Goal: Browse casually

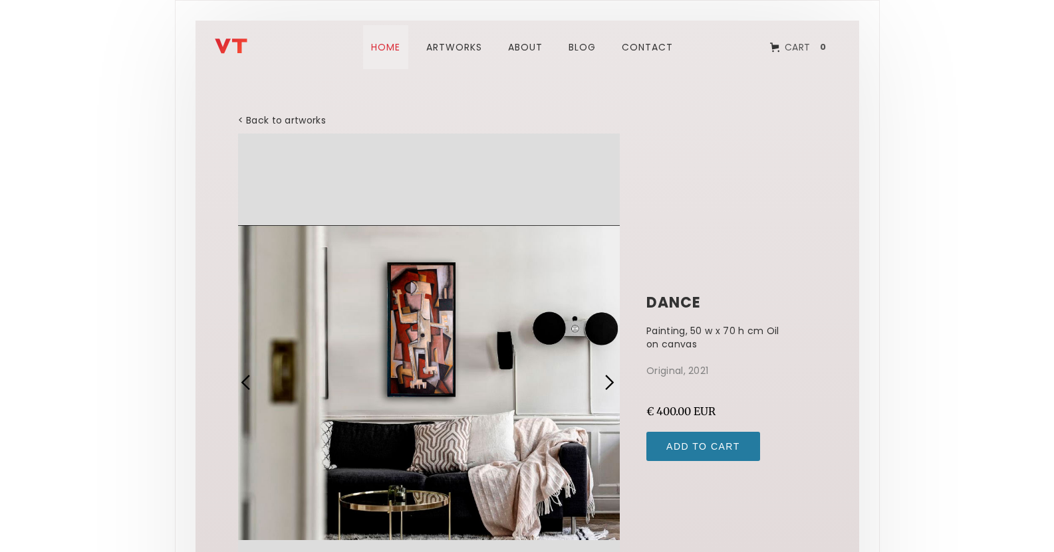
click at [391, 47] on link "Home" at bounding box center [385, 47] width 45 height 44
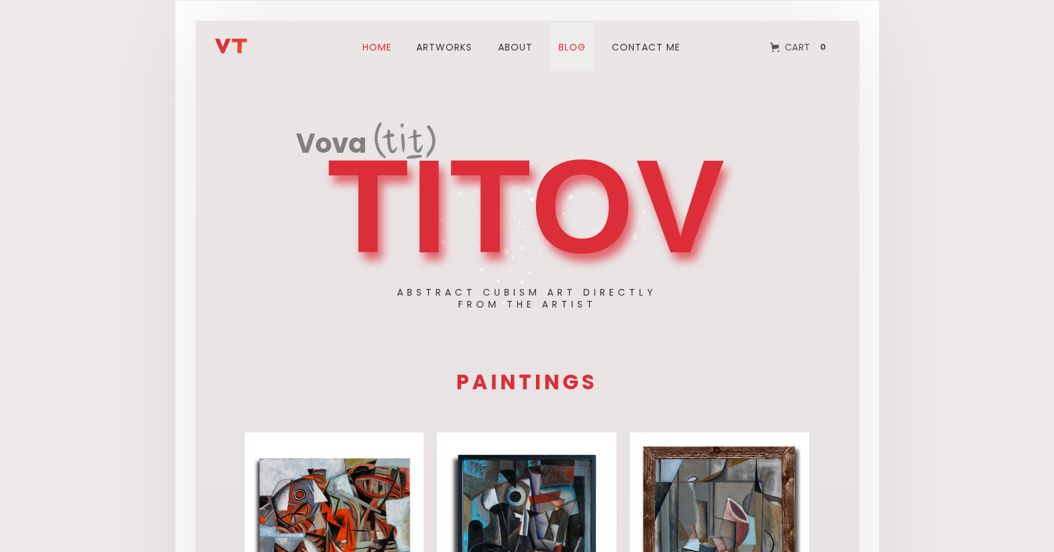
click at [568, 47] on link "blog" at bounding box center [571, 47] width 43 height 48
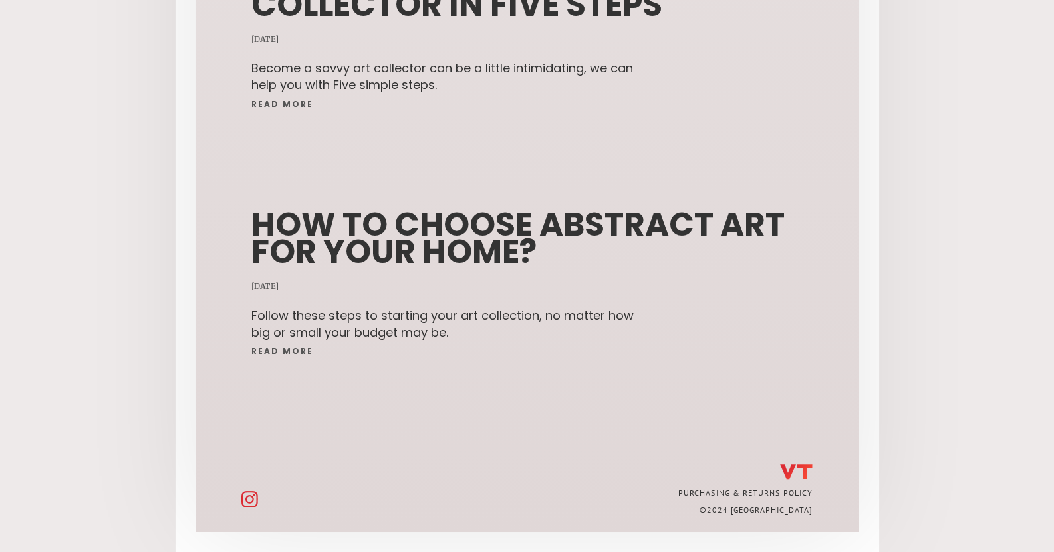
scroll to position [747, 0]
drag, startPoint x: 681, startPoint y: 346, endPoint x: 638, endPoint y: 432, distance: 95.7
click at [287, 351] on div "read more" at bounding box center [447, 352] width 392 height 8
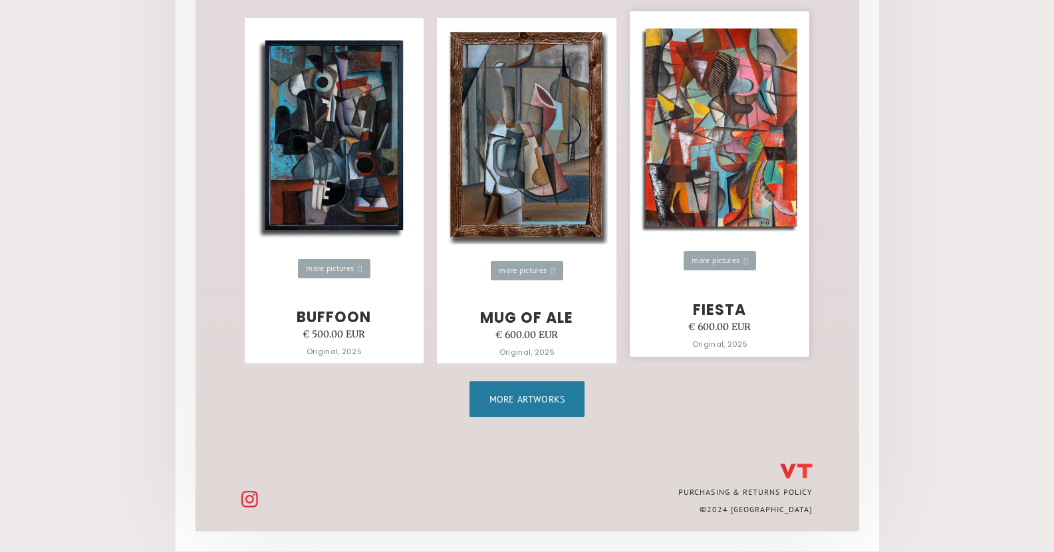
scroll to position [1435, 0]
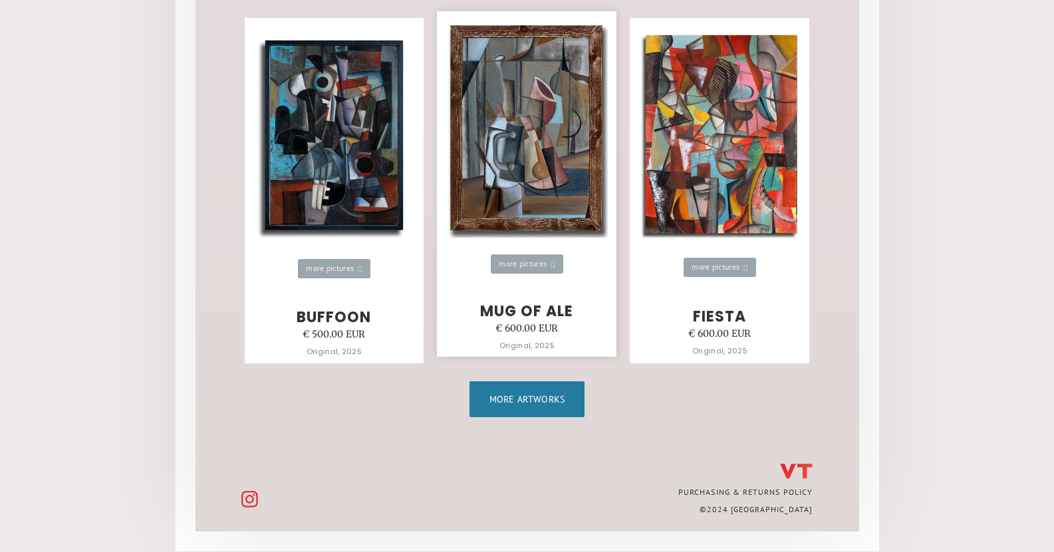
click at [524, 190] on img at bounding box center [527, 129] width 162 height 217
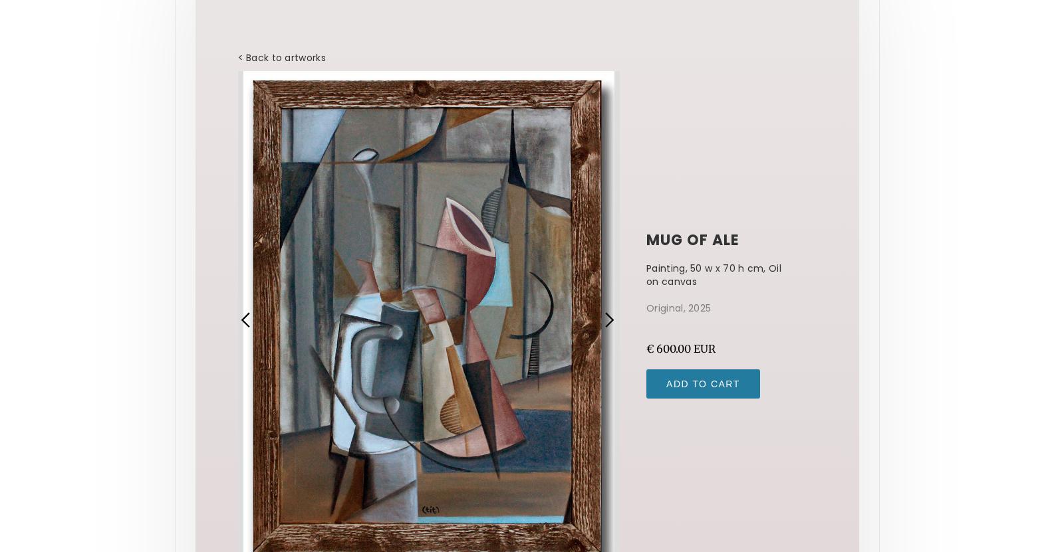
scroll to position [66, 0]
